Goal: Task Accomplishment & Management: Manage account settings

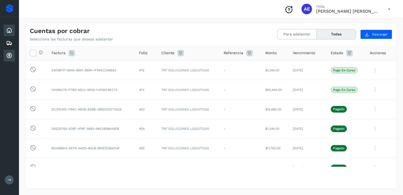
click at [10, 33] on icon at bounding box center [9, 30] width 6 height 6
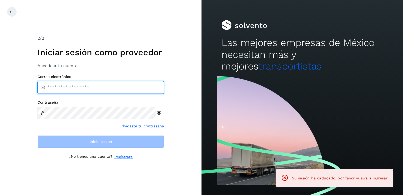
type input "**********"
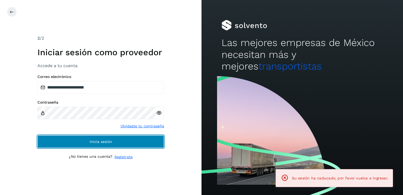
click at [90, 144] on button "Inicia sesión" at bounding box center [100, 141] width 127 height 13
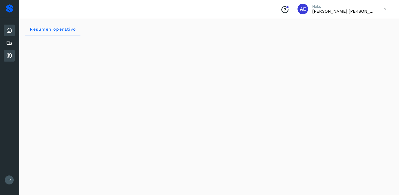
click at [11, 57] on icon at bounding box center [9, 55] width 6 height 6
